Goal: Information Seeking & Learning: Learn about a topic

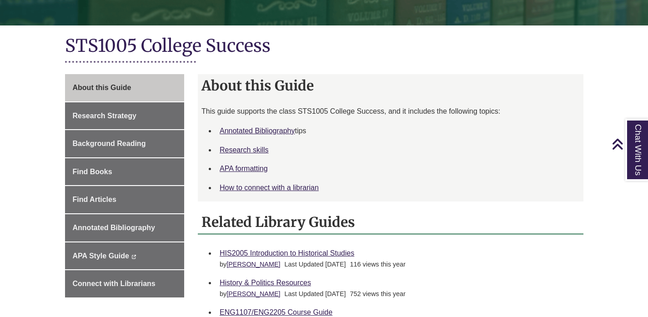
scroll to position [181, 0]
click at [261, 134] on link "Annotated Bibliography" at bounding box center [257, 131] width 75 height 8
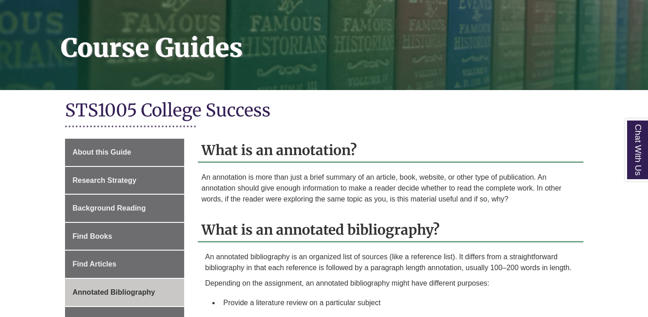
scroll to position [241, 0]
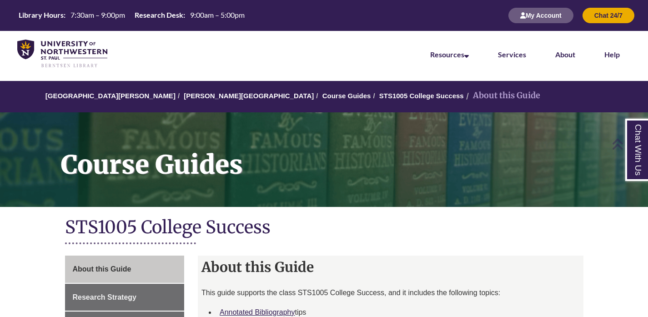
scroll to position [181, 0]
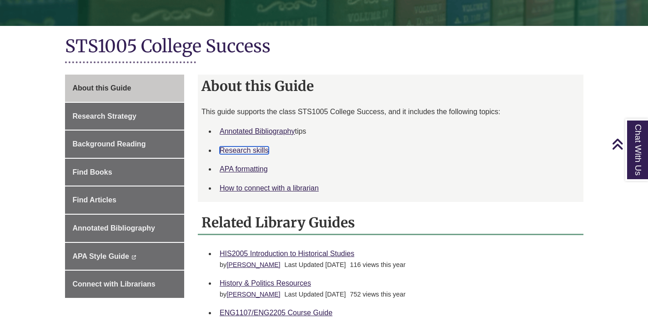
click at [253, 149] on link "Research skills" at bounding box center [244, 150] width 49 height 8
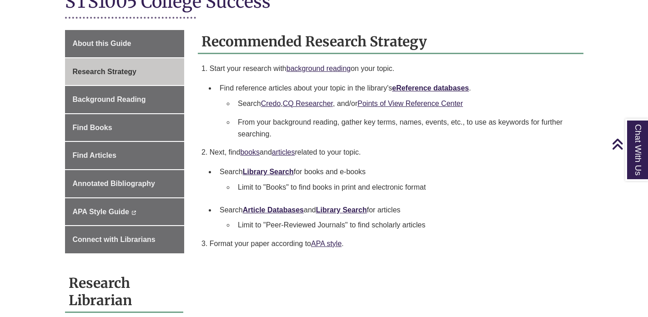
scroll to position [220, 0]
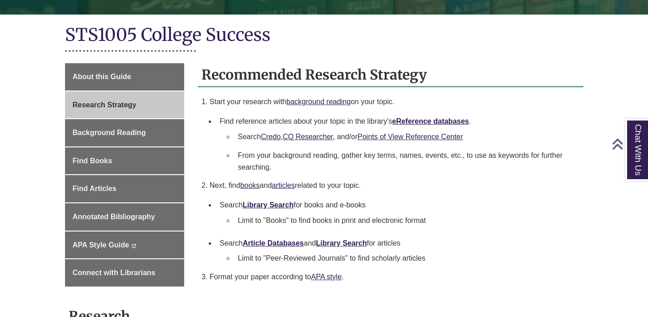
scroll to position [193, 0]
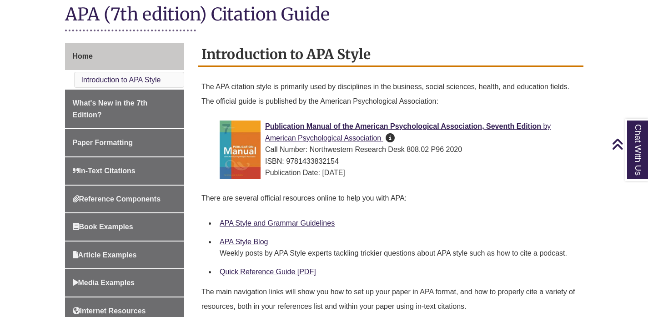
scroll to position [227, 0]
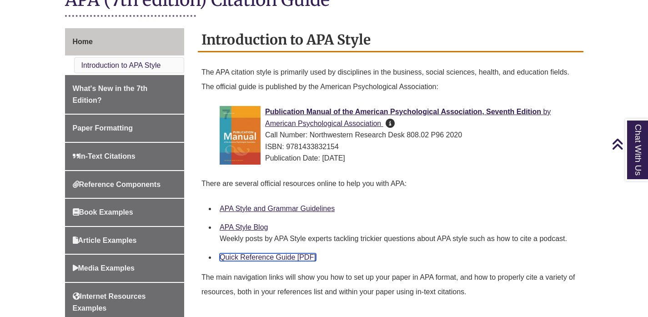
click at [293, 258] on link "Quick Reference Guide [PDF]" at bounding box center [268, 257] width 96 height 8
